Goal: Complete application form

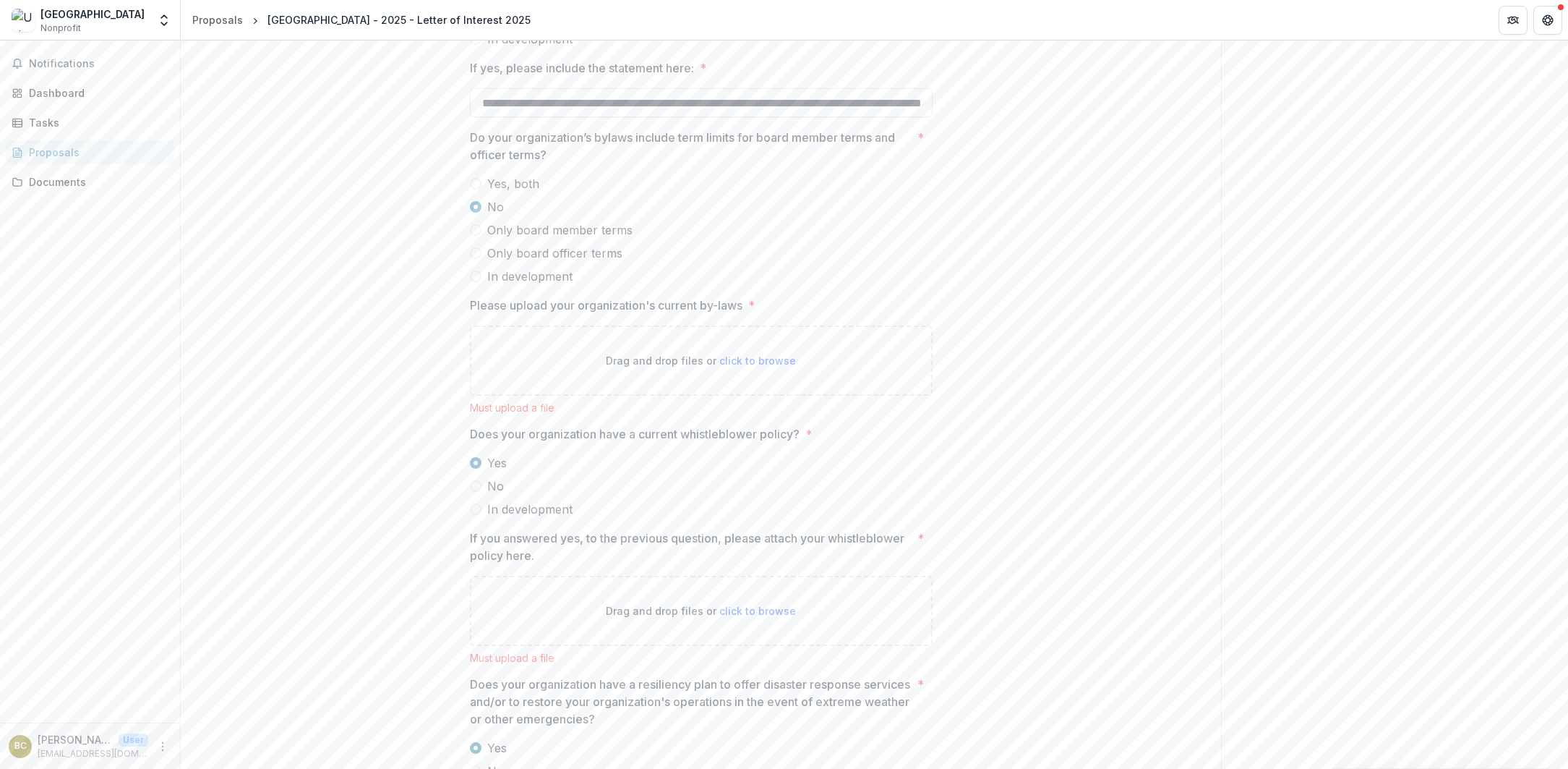
scroll to position [2286, 0]
click at [472, 188] on span at bounding box center [476, 182] width 12 height 12
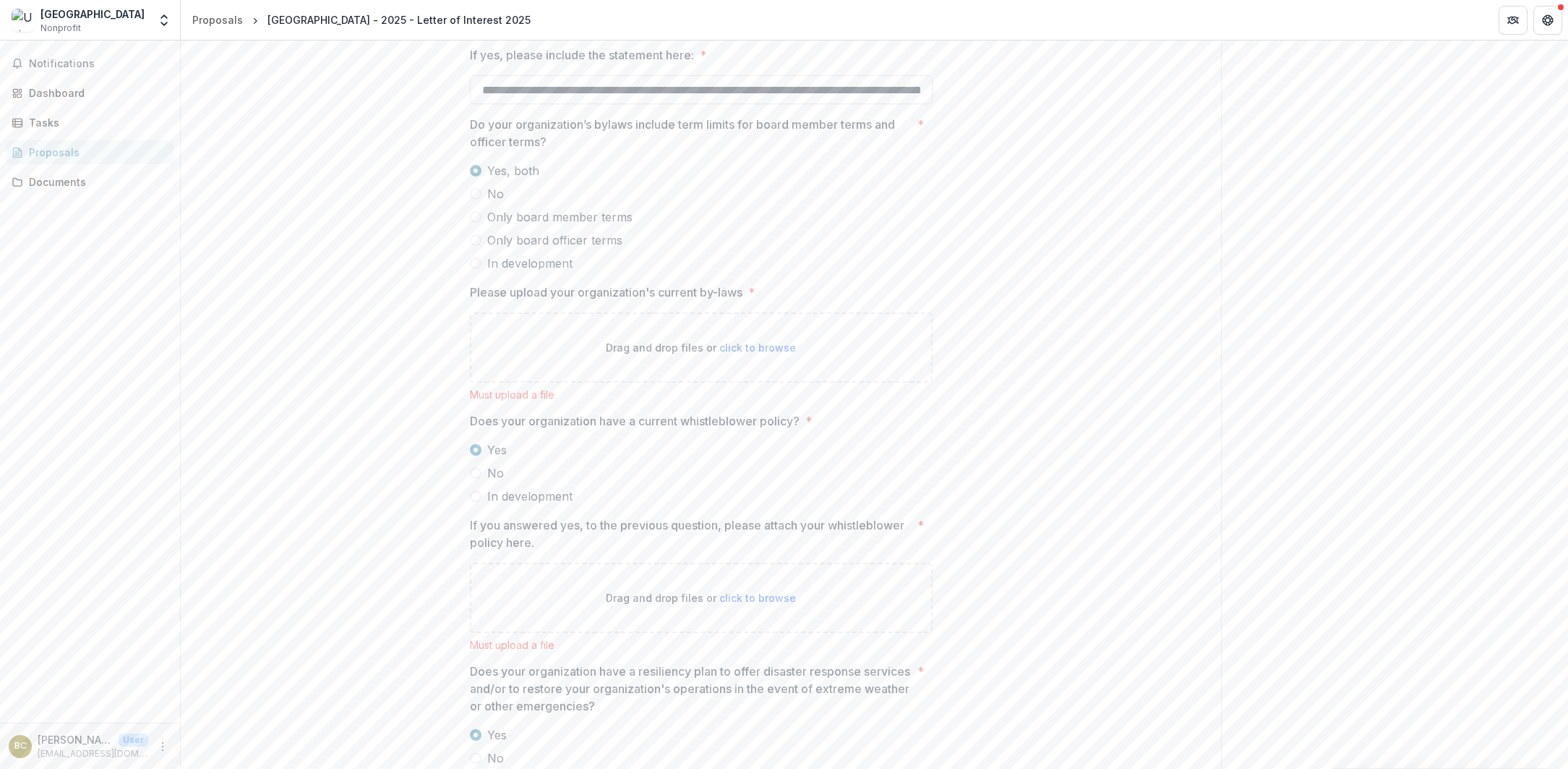
scroll to position [2308, 0]
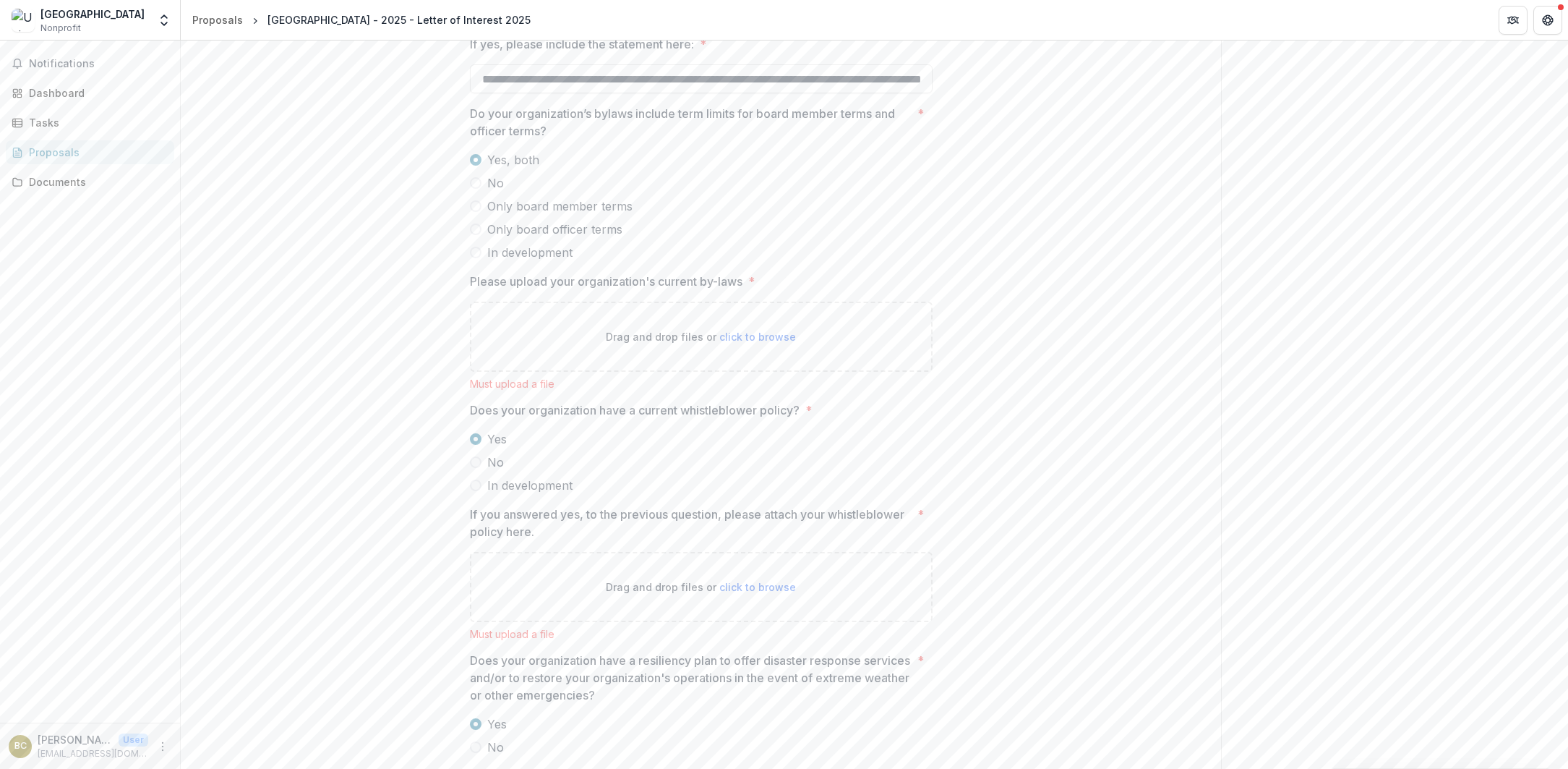
click at [769, 343] on span "click to browse" at bounding box center [757, 337] width 76 height 13
type input "**********"
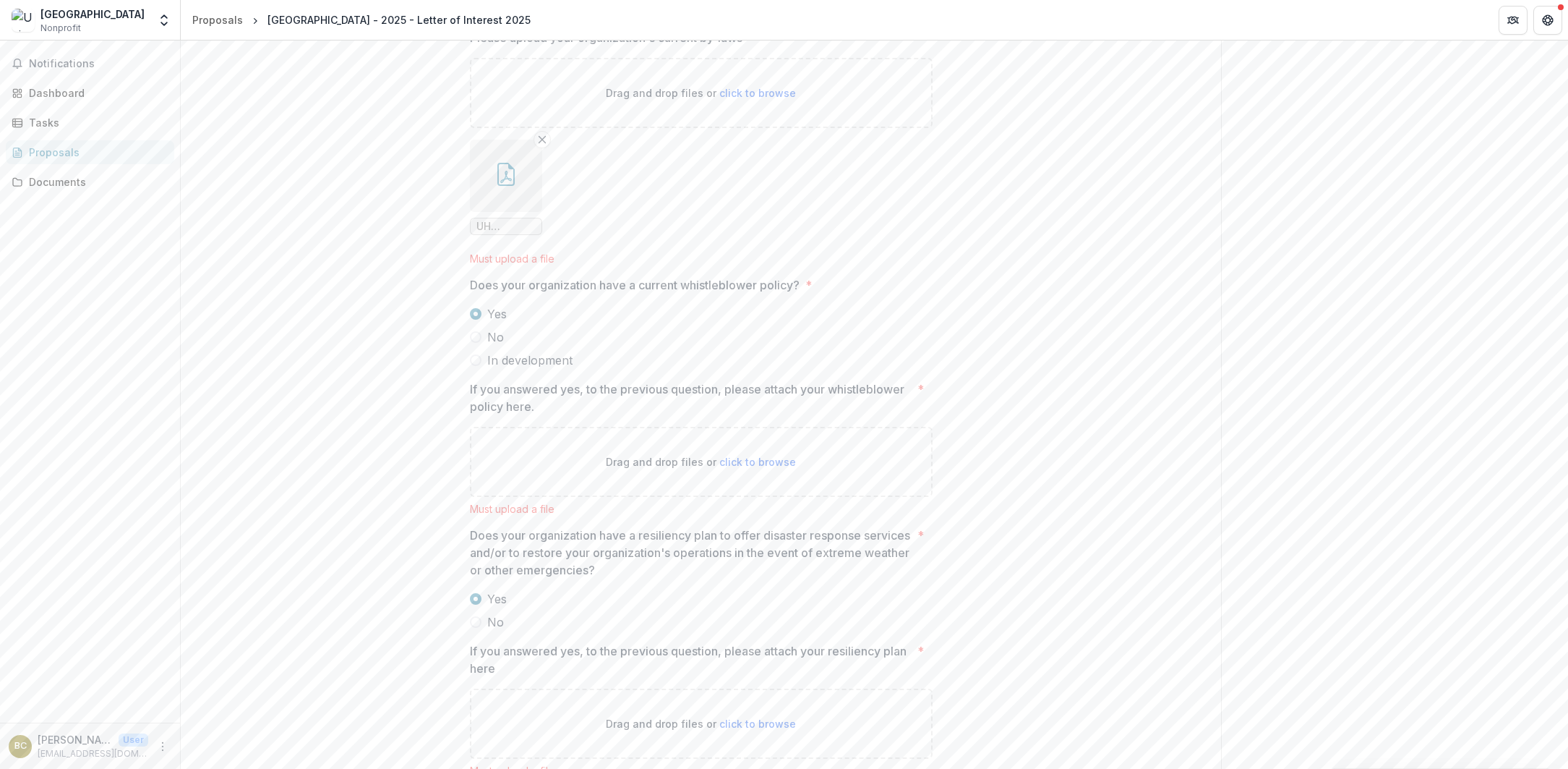
scroll to position [2581, 0]
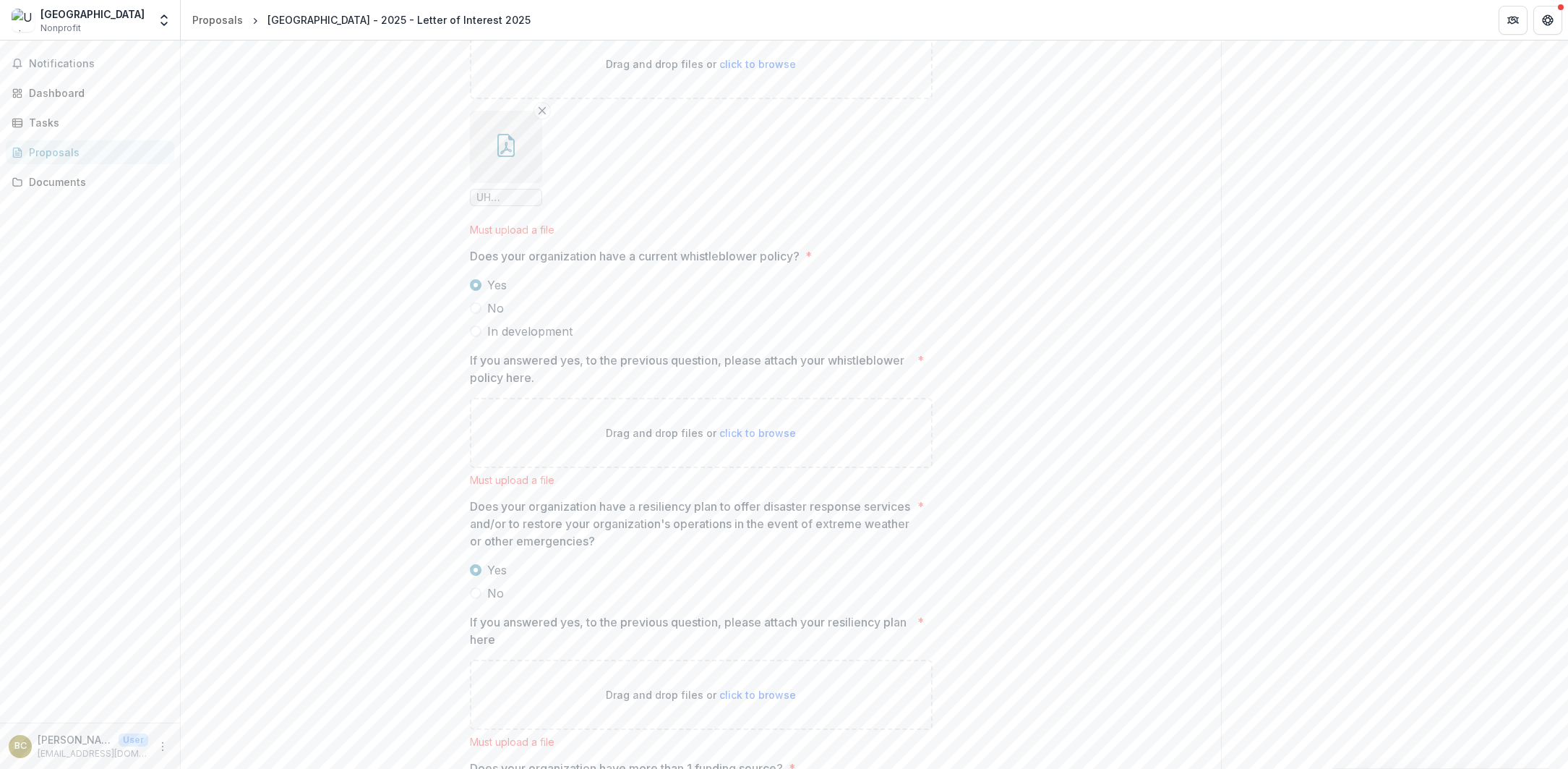
click at [769, 440] on p "Drag and drop files or click to browse" at bounding box center [701, 432] width 190 height 15
type input "**********"
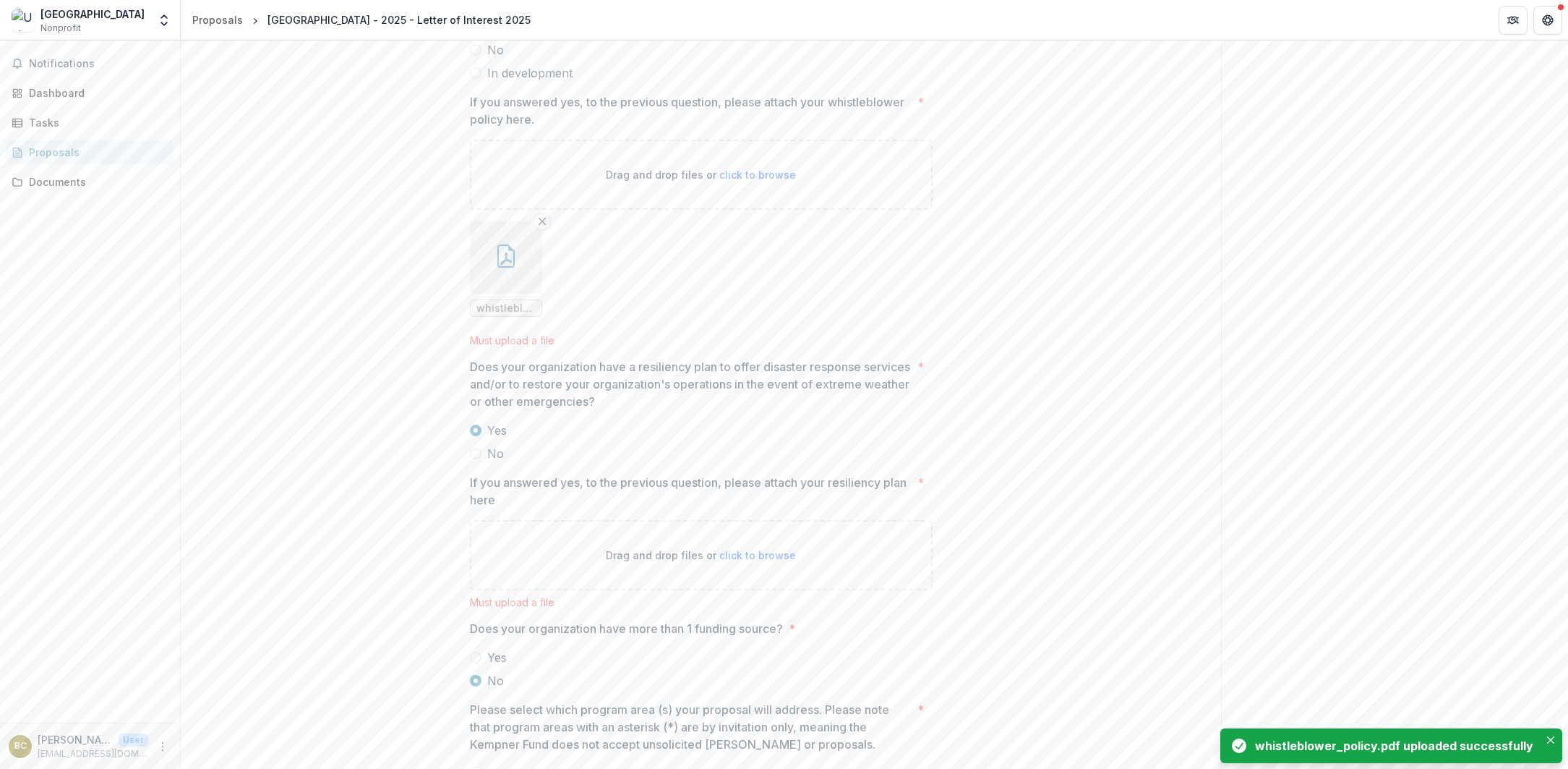
scroll to position [2869, 0]
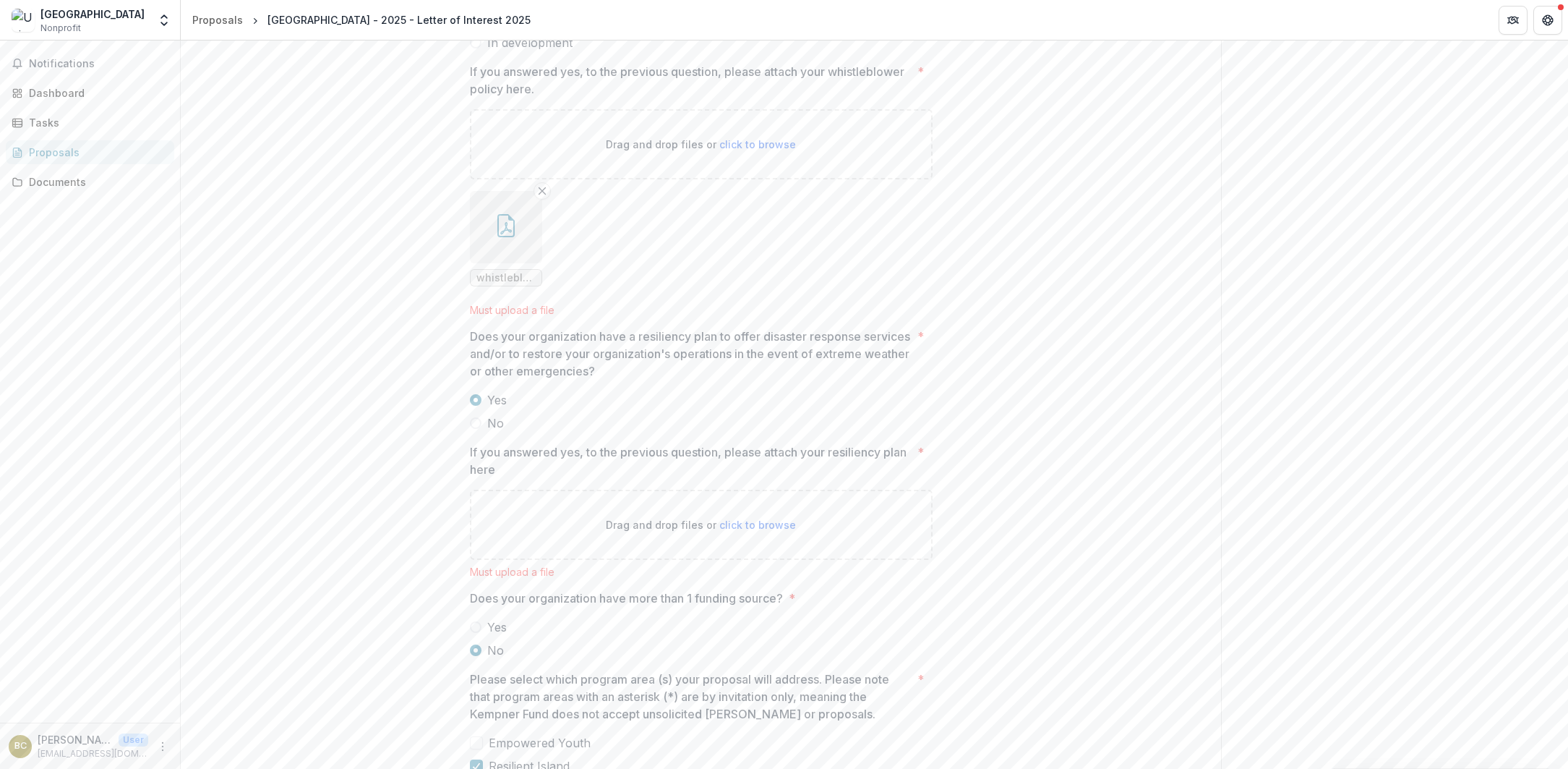
click at [745, 531] on span "click to browse" at bounding box center [757, 524] width 76 height 13
type input "**********"
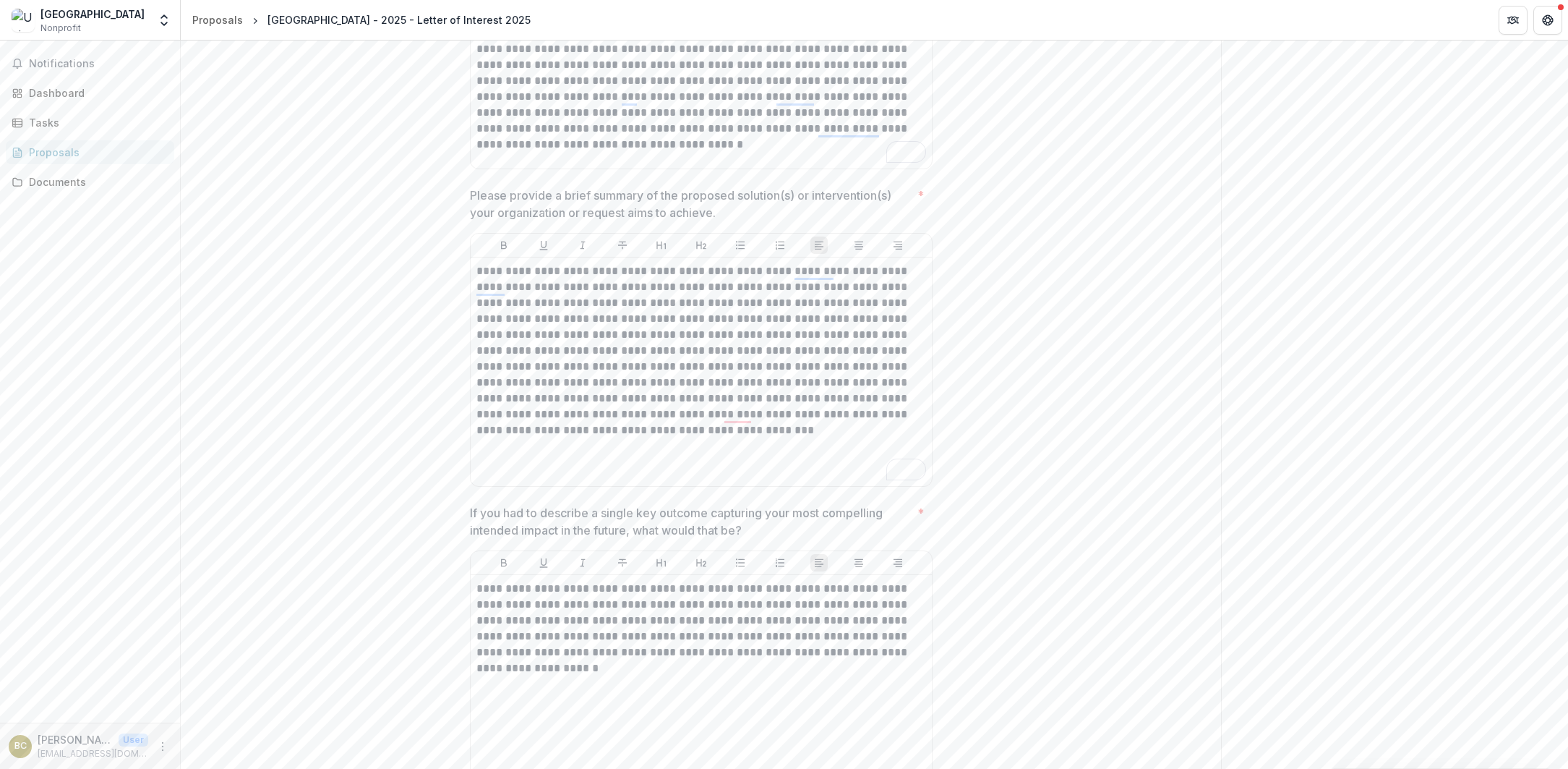
scroll to position [4259, 0]
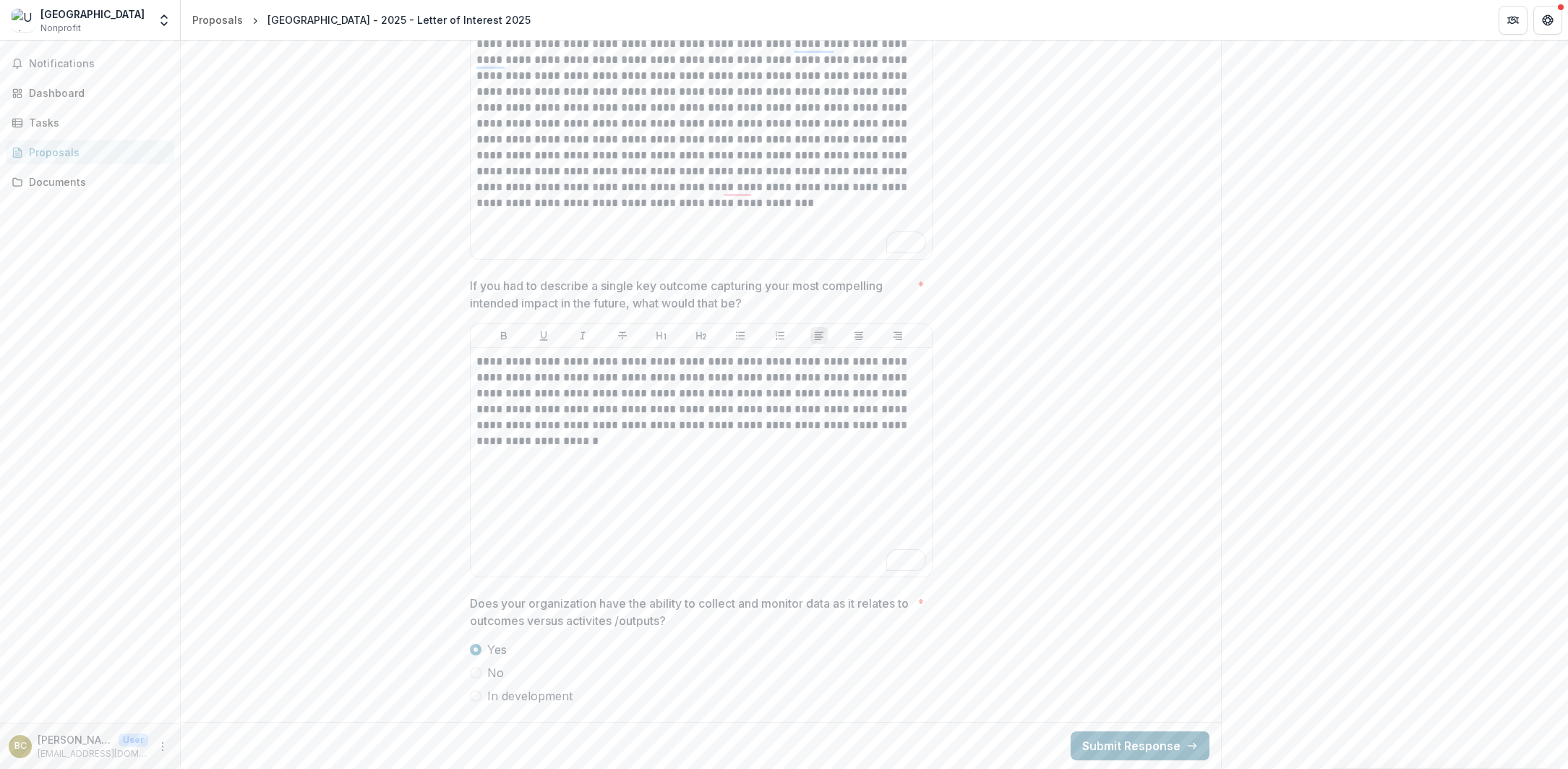
click at [1129, 739] on button "Submit Response" at bounding box center [1140, 745] width 139 height 29
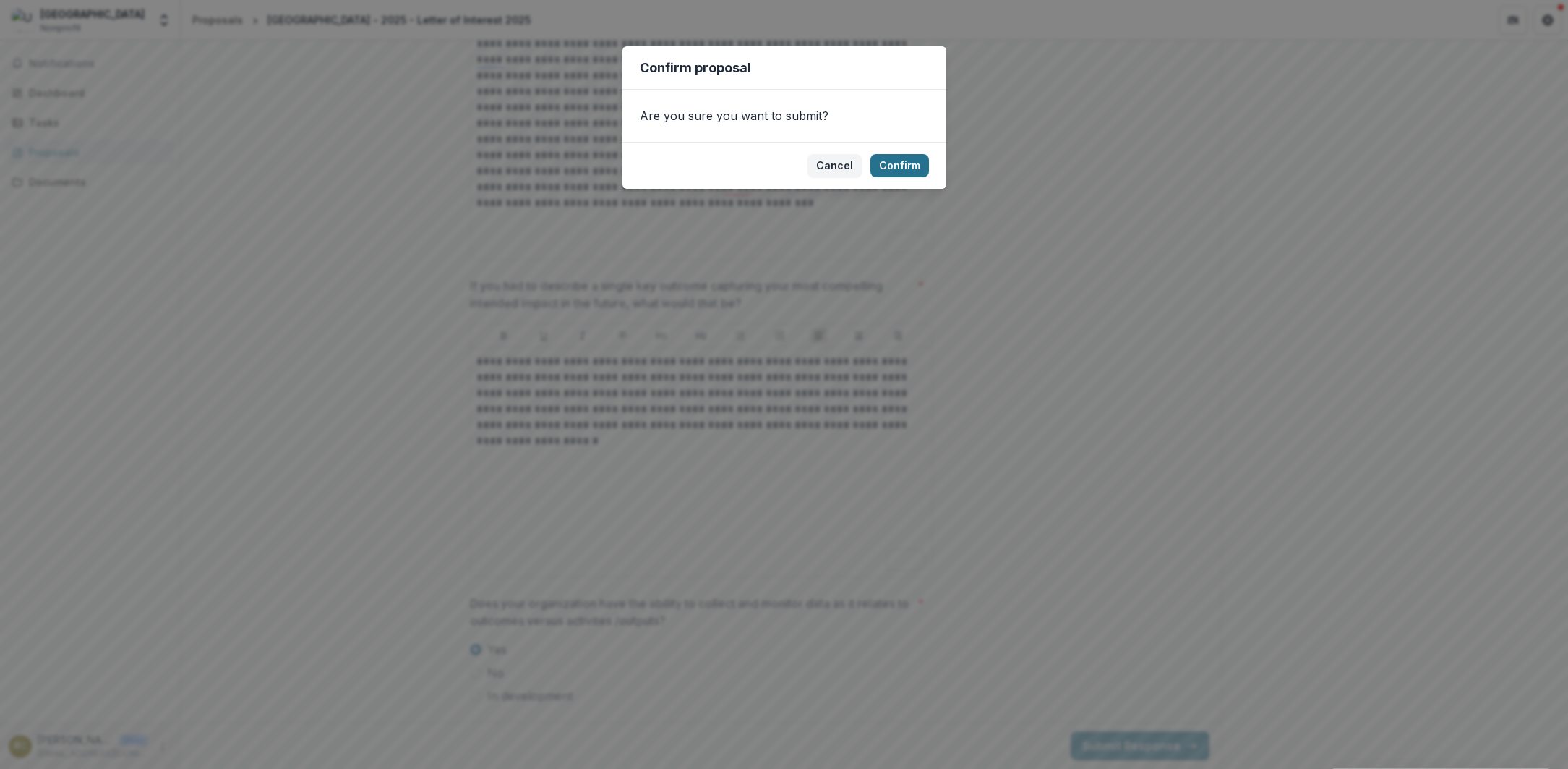
click at [916, 167] on button "Confirm" at bounding box center [899, 165] width 58 height 23
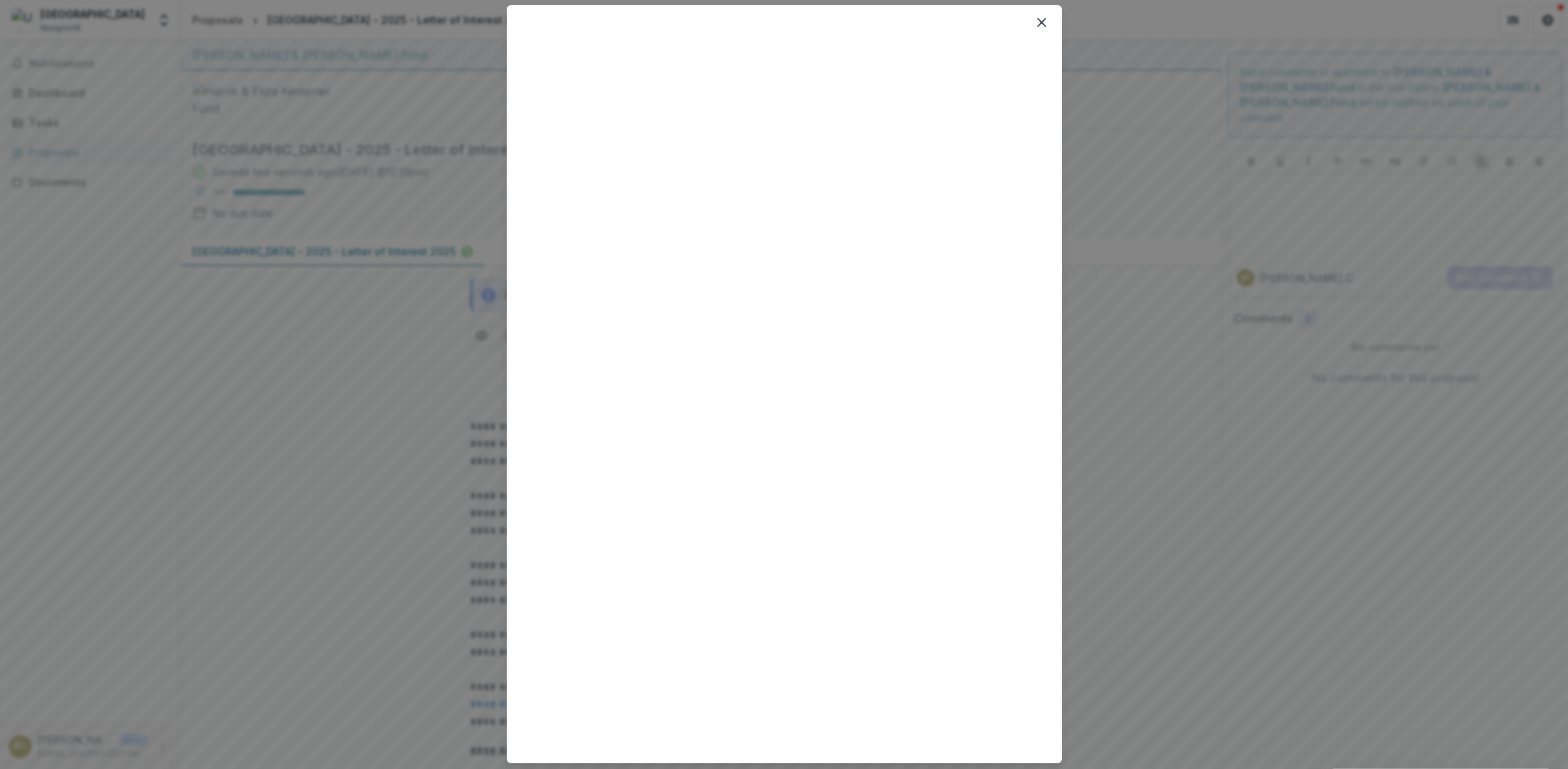
scroll to position [82, 0]
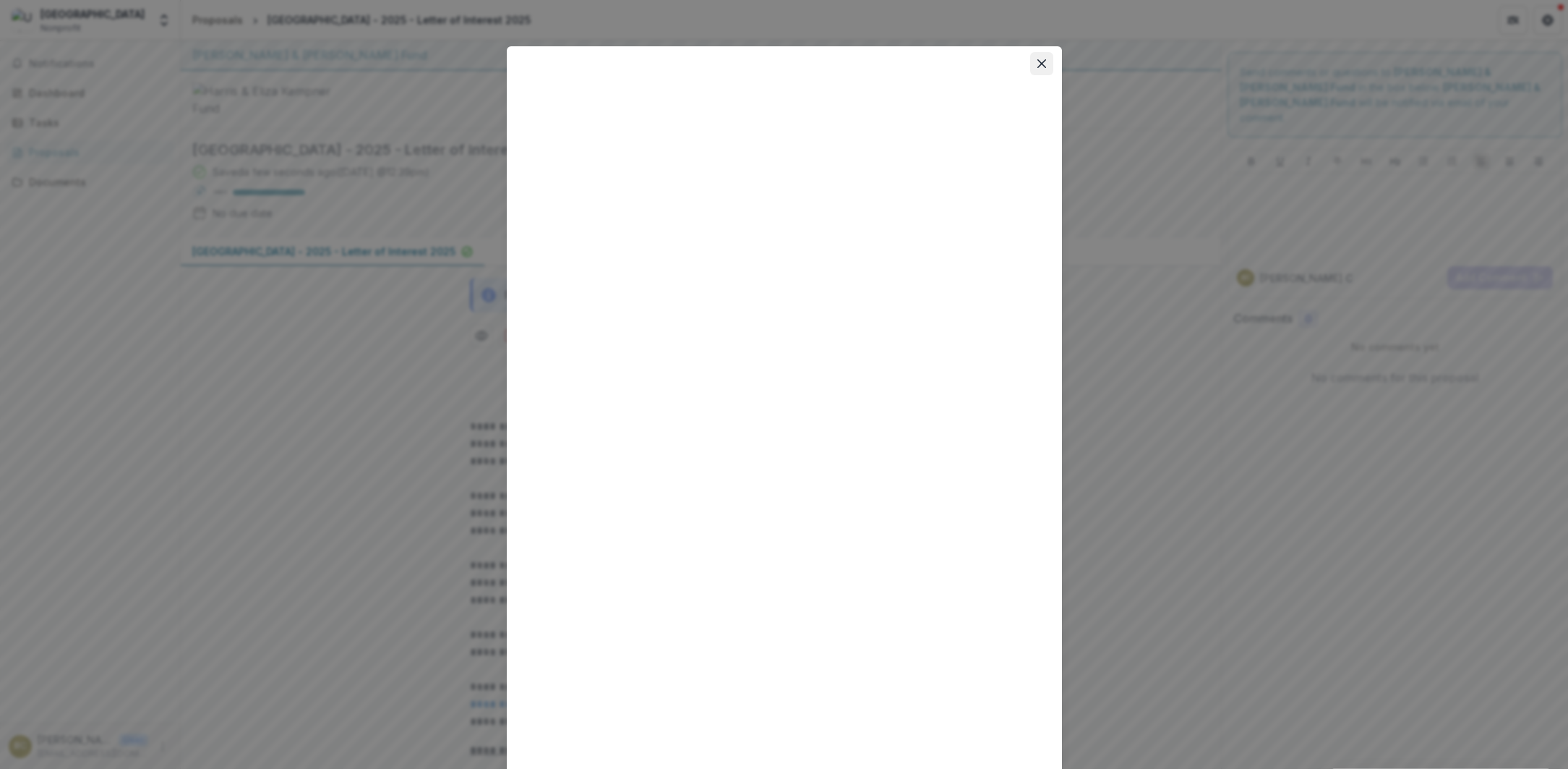
click at [1039, 64] on icon "Close" at bounding box center [1041, 63] width 9 height 9
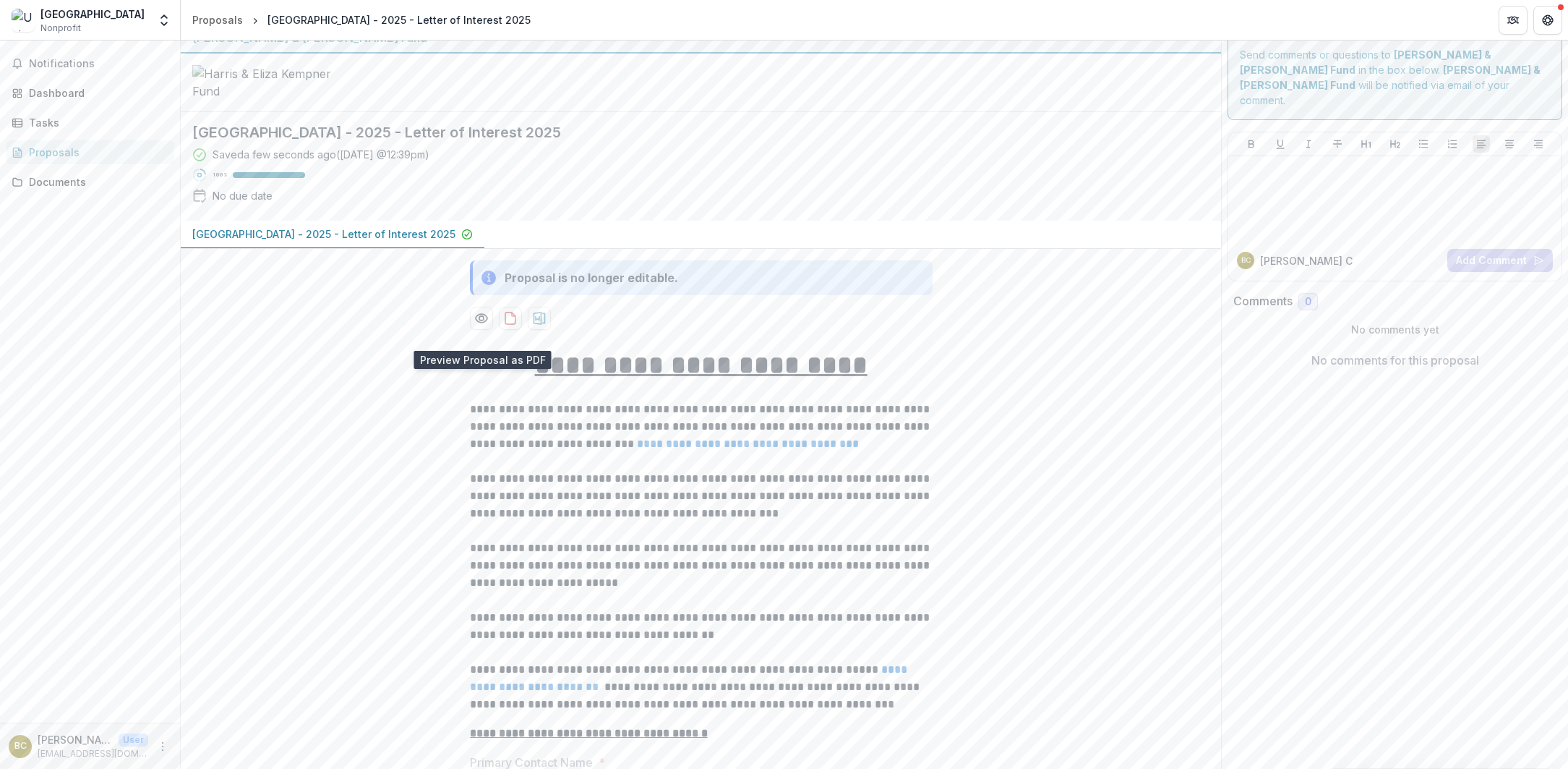
scroll to position [24, 0]
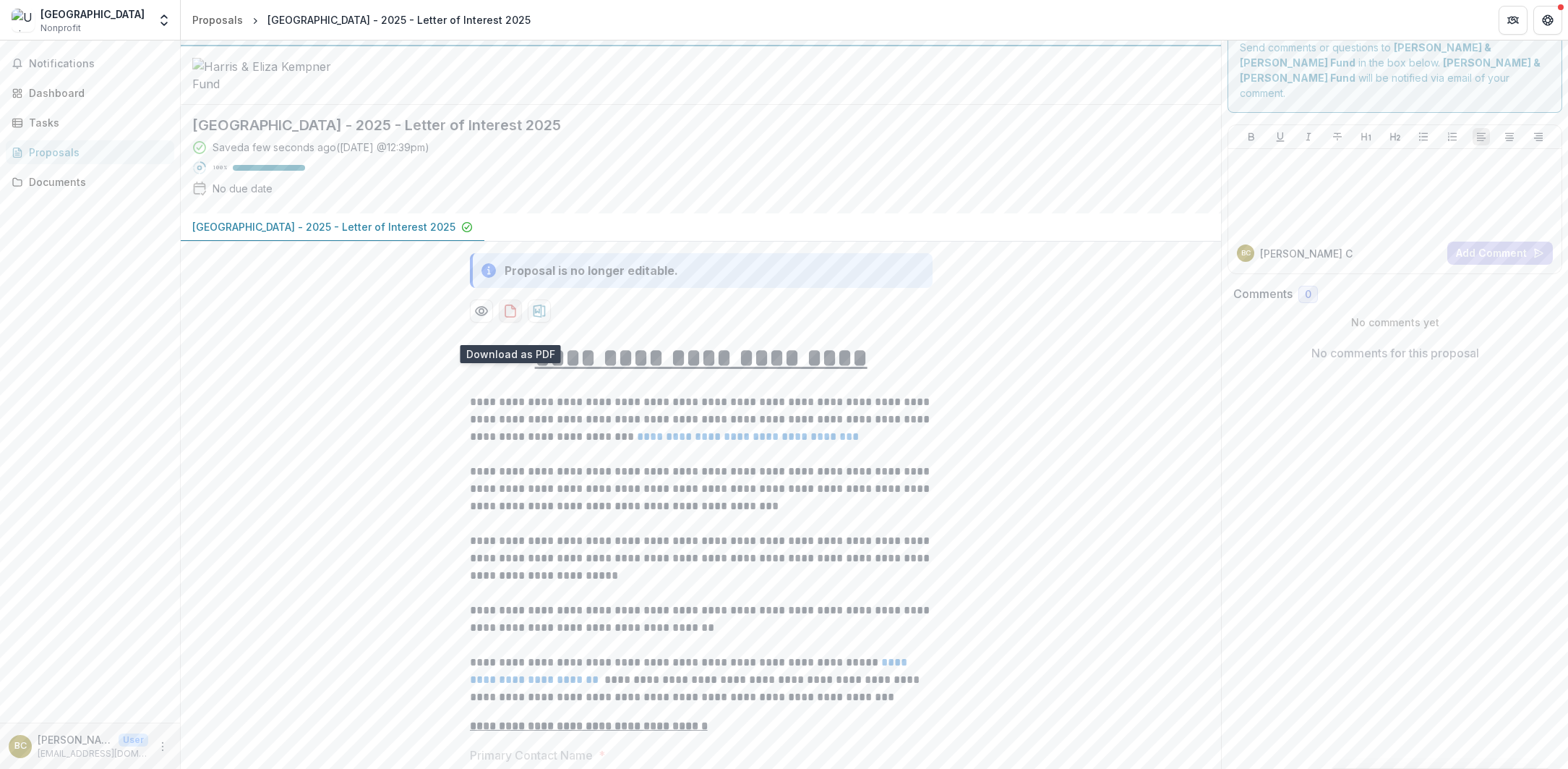
click at [508, 318] on icon "download-proposal" at bounding box center [510, 311] width 14 height 14
